Goal: Task Accomplishment & Management: Use online tool/utility

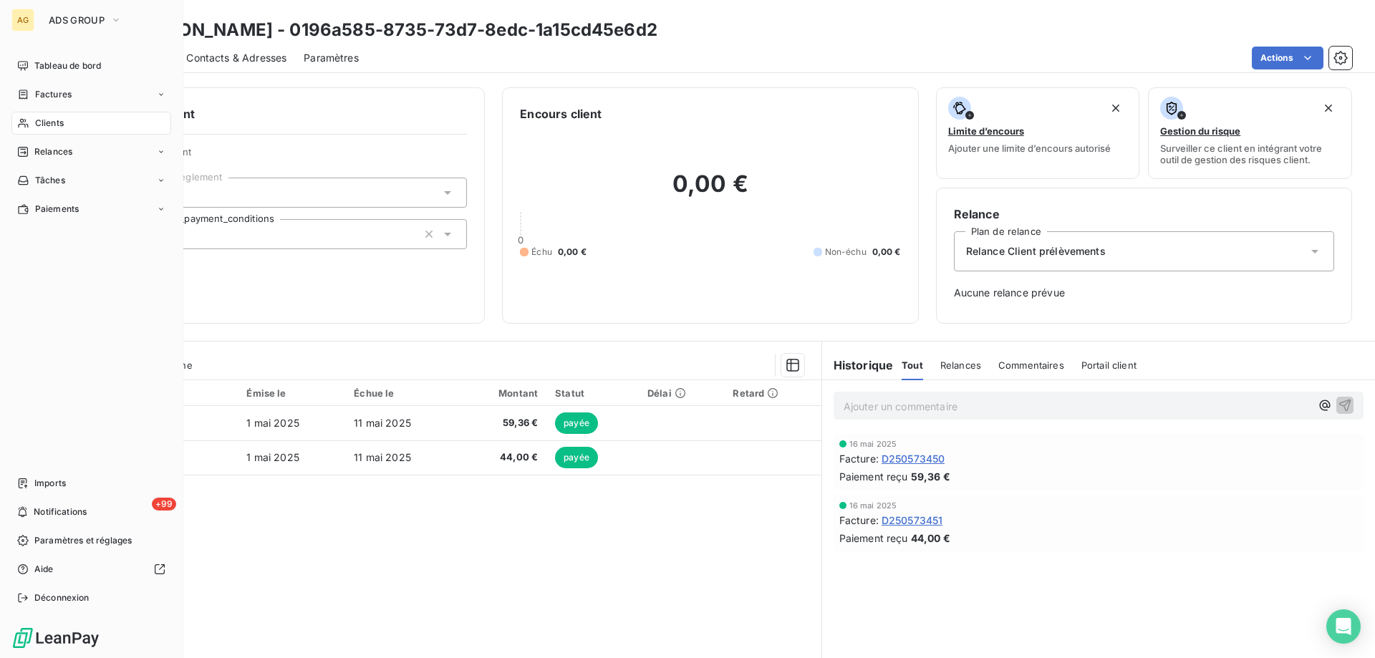
click at [64, 122] on div "Clients" at bounding box center [91, 123] width 160 height 23
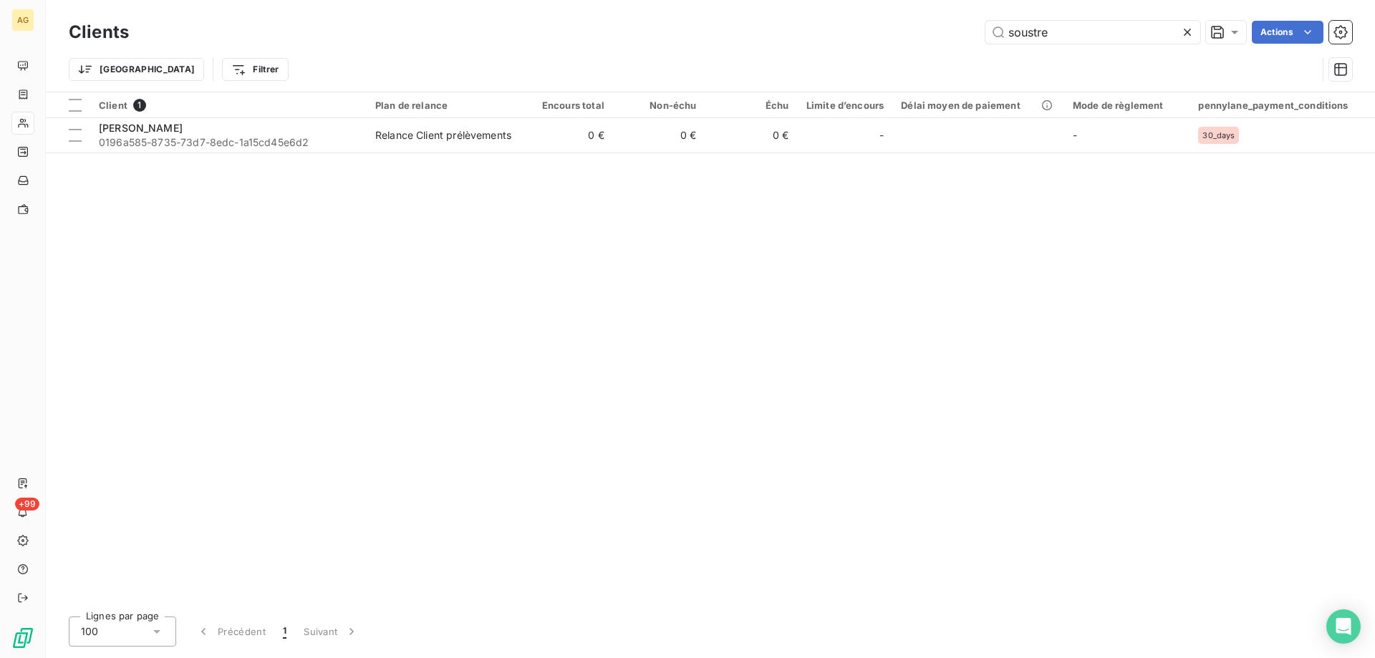
drag, startPoint x: 1003, startPoint y: 36, endPoint x: 911, endPoint y: 39, distance: 91.7
click at [908, 36] on div "soustre Actions" at bounding box center [749, 32] width 1206 height 23
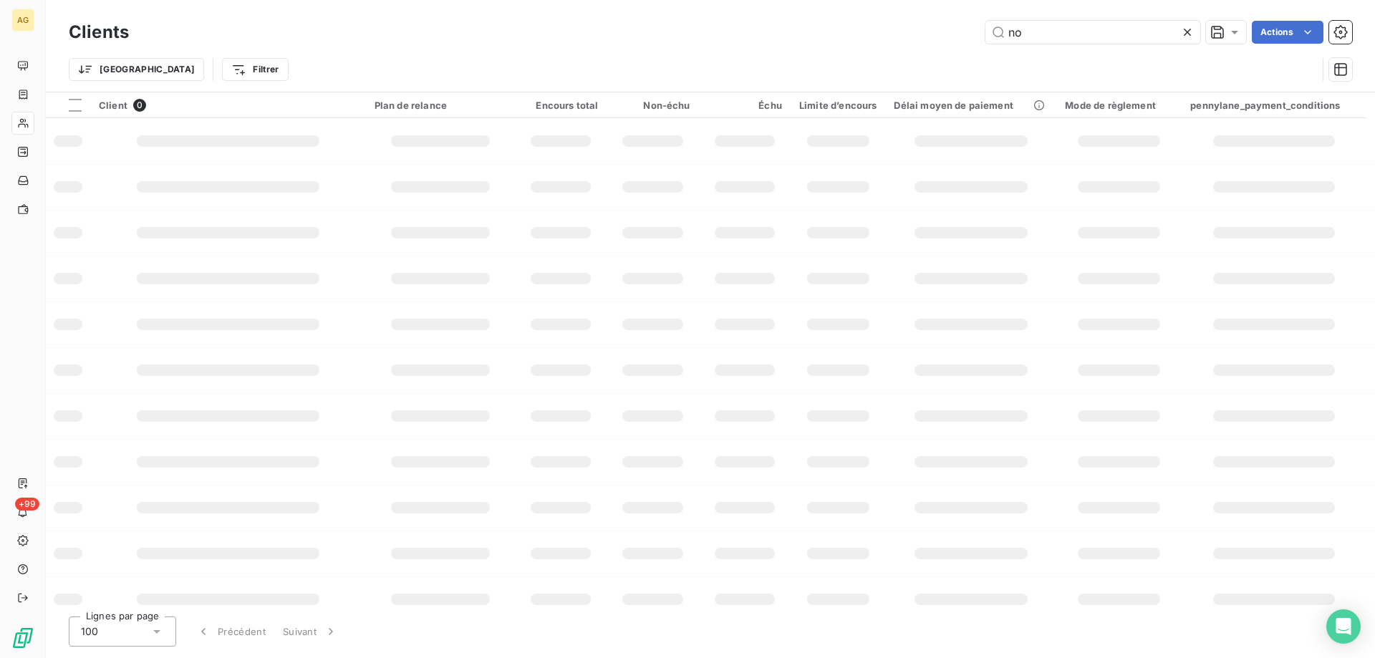
type input "n"
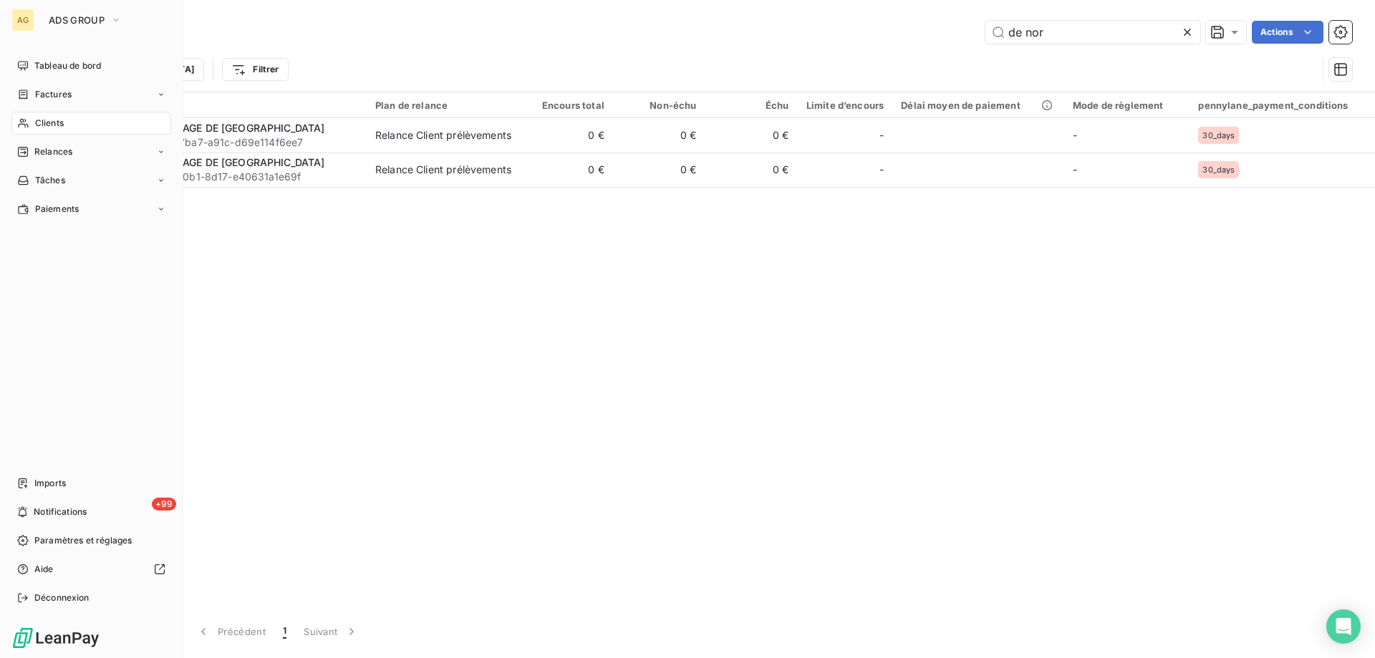
click at [46, 124] on span "Clients" at bounding box center [49, 123] width 29 height 13
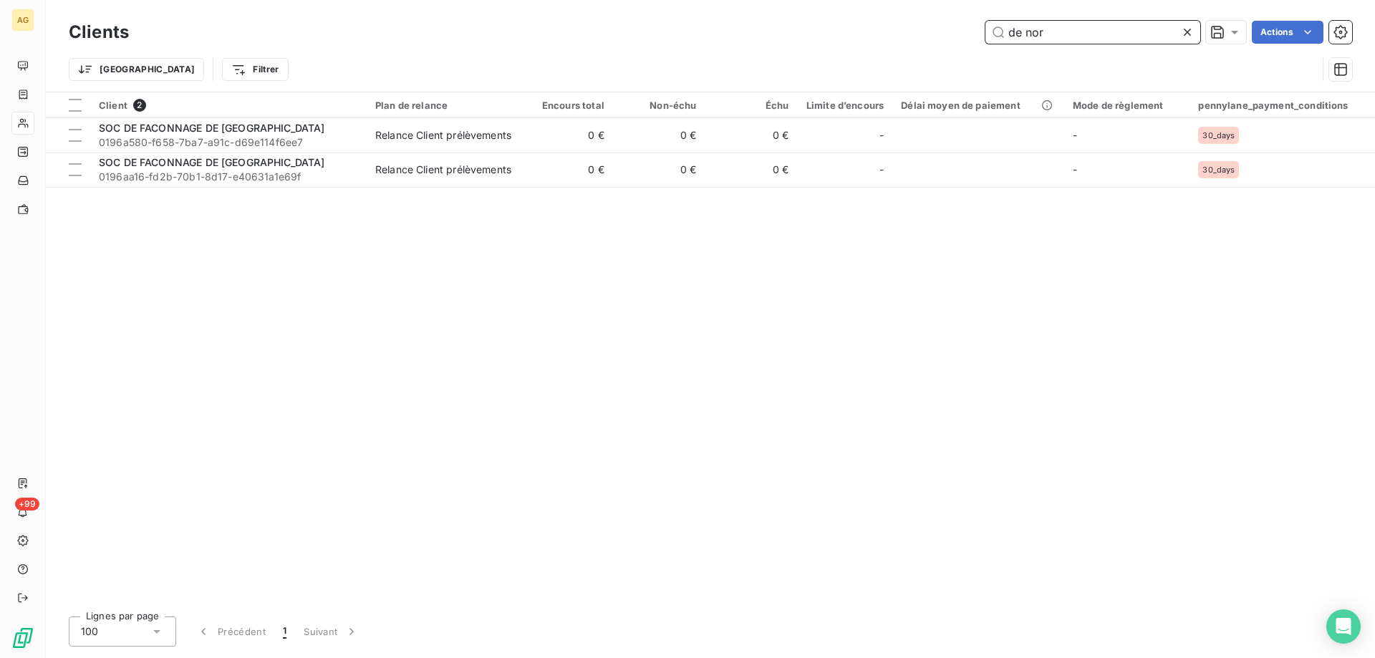
drag, startPoint x: 1077, startPoint y: 33, endPoint x: 739, endPoint y: 32, distance: 337.9
click at [739, 32] on div "de nor Actions" at bounding box center [749, 32] width 1206 height 23
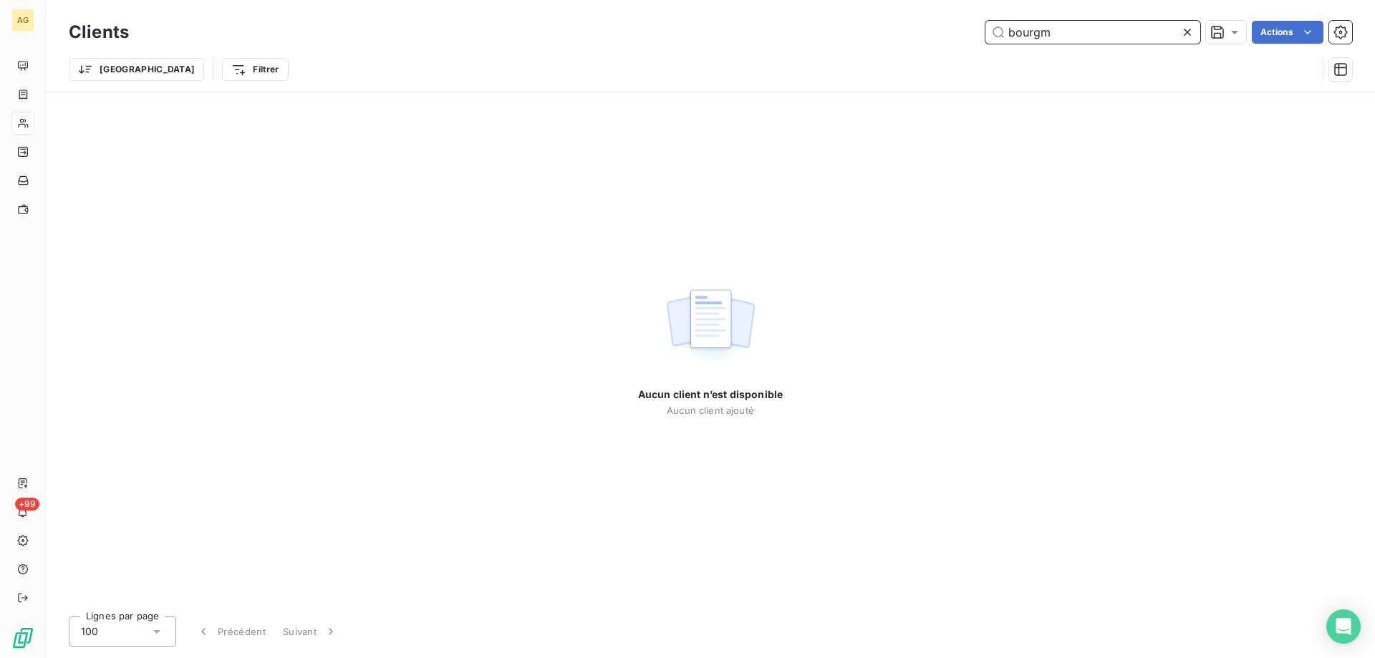
drag, startPoint x: 1095, startPoint y: 33, endPoint x: 855, endPoint y: 26, distance: 240.7
click at [856, 26] on div "bourgm Actions" at bounding box center [749, 32] width 1206 height 23
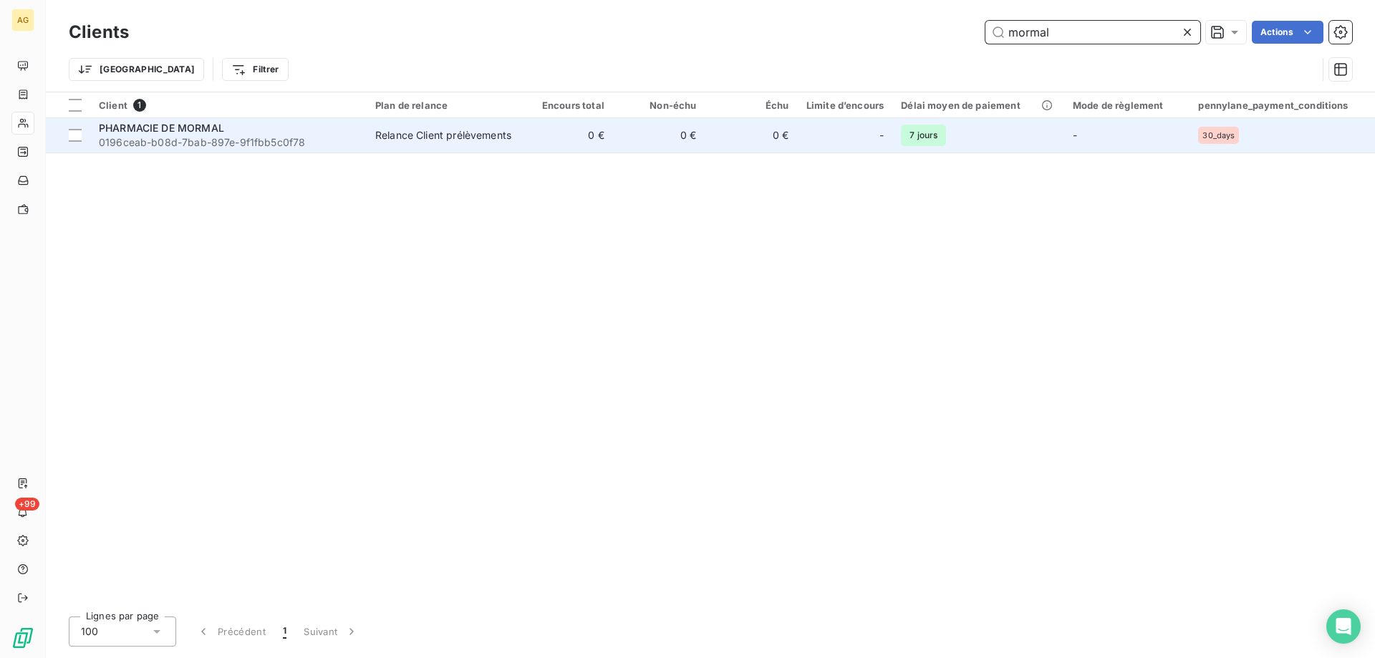
type input "mormal"
click at [191, 129] on span "PHARMACIE DE MORMAL" at bounding box center [161, 128] width 125 height 12
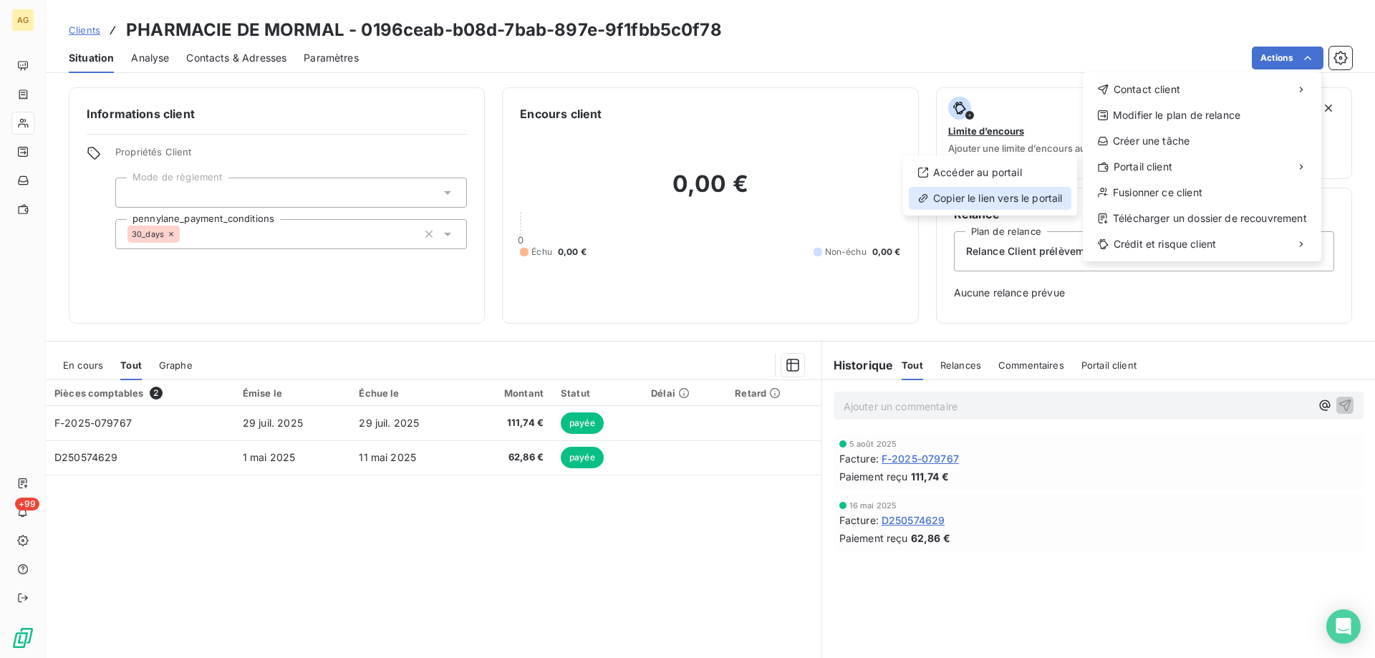
click at [950, 198] on div "Copier le lien vers le portail" at bounding box center [990, 198] width 163 height 23
